Goal: Contribute content

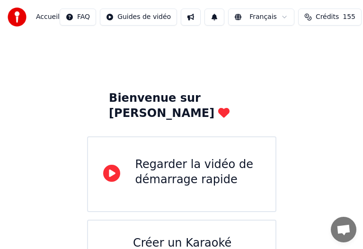
click at [180, 236] on div "Créer un Karaoké" at bounding box center [196, 243] width 127 height 15
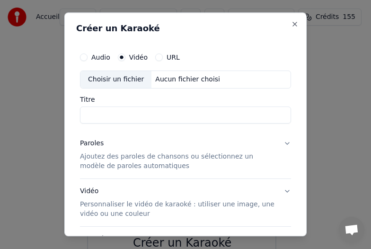
click at [126, 80] on div "Choisir un fichier" at bounding box center [116, 79] width 71 height 17
type input "**********"
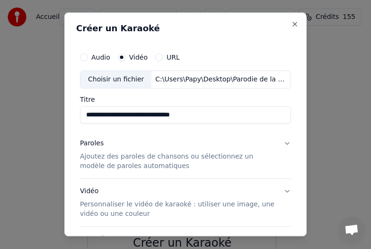
click at [97, 156] on p "Ajoutez des paroles de chansons ou sélectionnez un modèle de paroles automatiqu…" at bounding box center [178, 161] width 196 height 19
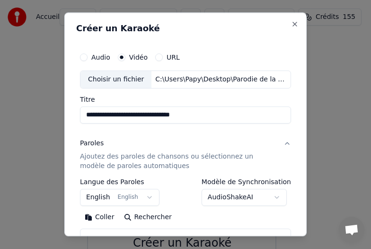
click at [99, 200] on button "English English" at bounding box center [120, 197] width 80 height 17
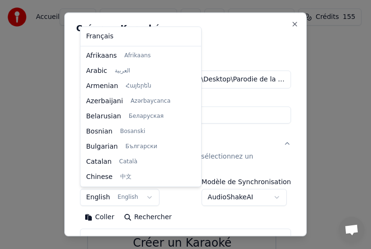
scroll to position [76, 0]
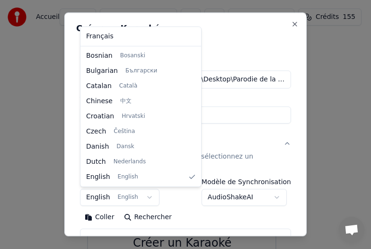
select select "**"
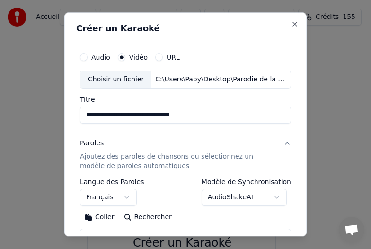
click at [102, 217] on button "Coller" at bounding box center [99, 217] width 39 height 15
click at [123, 183] on label "Langue des Paroles" at bounding box center [112, 182] width 64 height 7
click at [282, 144] on button "Paroles Ajoutez des paroles de chansons ou sélectionnez un modèle de paroles au…" at bounding box center [185, 154] width 211 height 47
type textarea "**********"
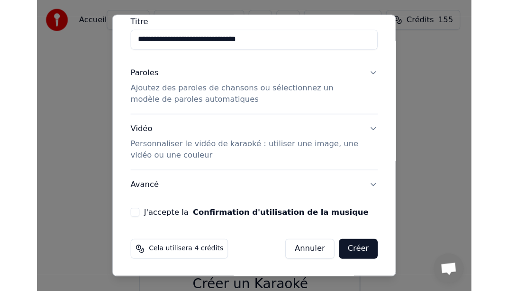
scroll to position [82, 0]
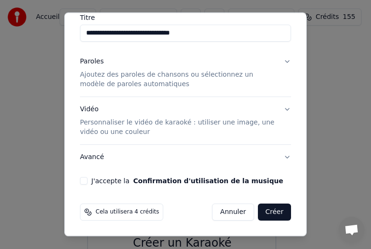
click at [82, 183] on button "J'accepte la Confirmation d'utilisation de la musique" at bounding box center [84, 181] width 8 height 8
click at [259, 210] on button "Créer" at bounding box center [274, 212] width 33 height 17
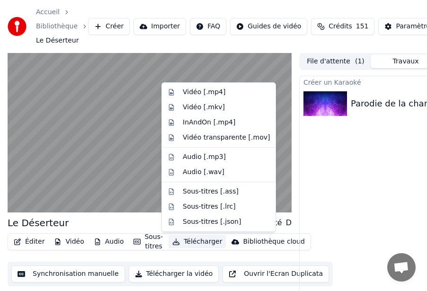
click at [197, 237] on button "Télécharger" at bounding box center [197, 241] width 57 height 13
click at [213, 92] on div "Vidéo [.mp4]" at bounding box center [204, 92] width 43 height 9
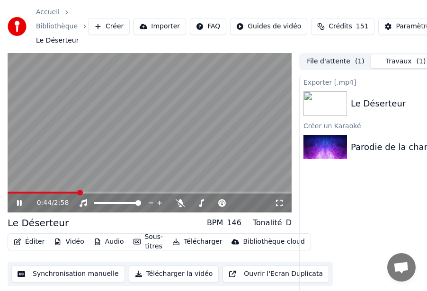
click at [18, 203] on icon at bounding box center [19, 203] width 5 height 6
